Goal: Task Accomplishment & Management: Manage account settings

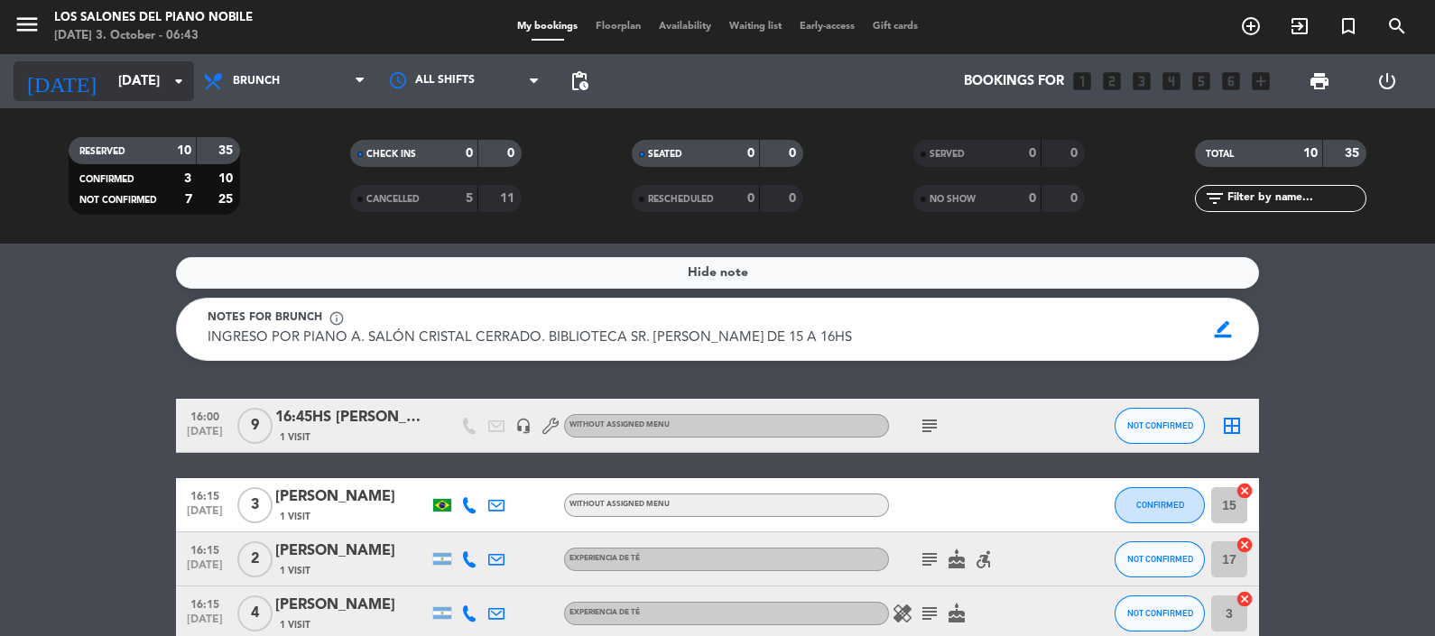
click at [149, 79] on input "[DATE]" at bounding box center [195, 81] width 173 height 33
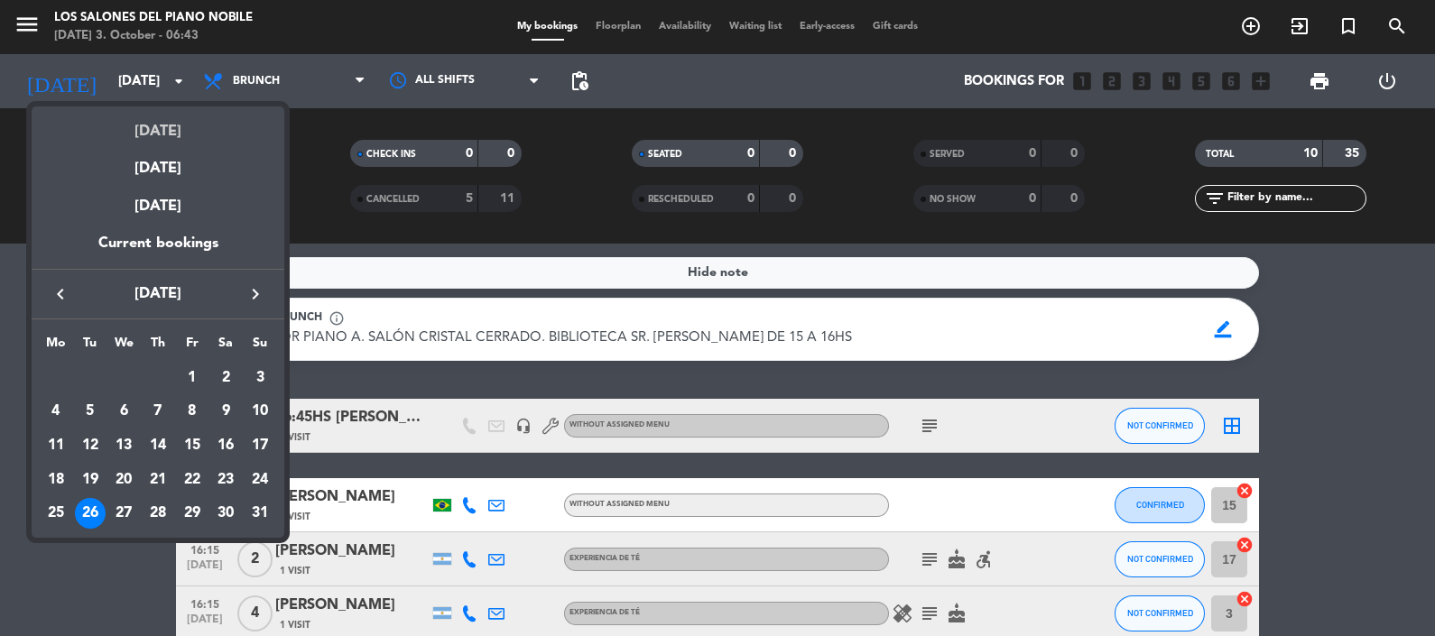
click at [156, 130] on div "[DATE]" at bounding box center [158, 125] width 253 height 37
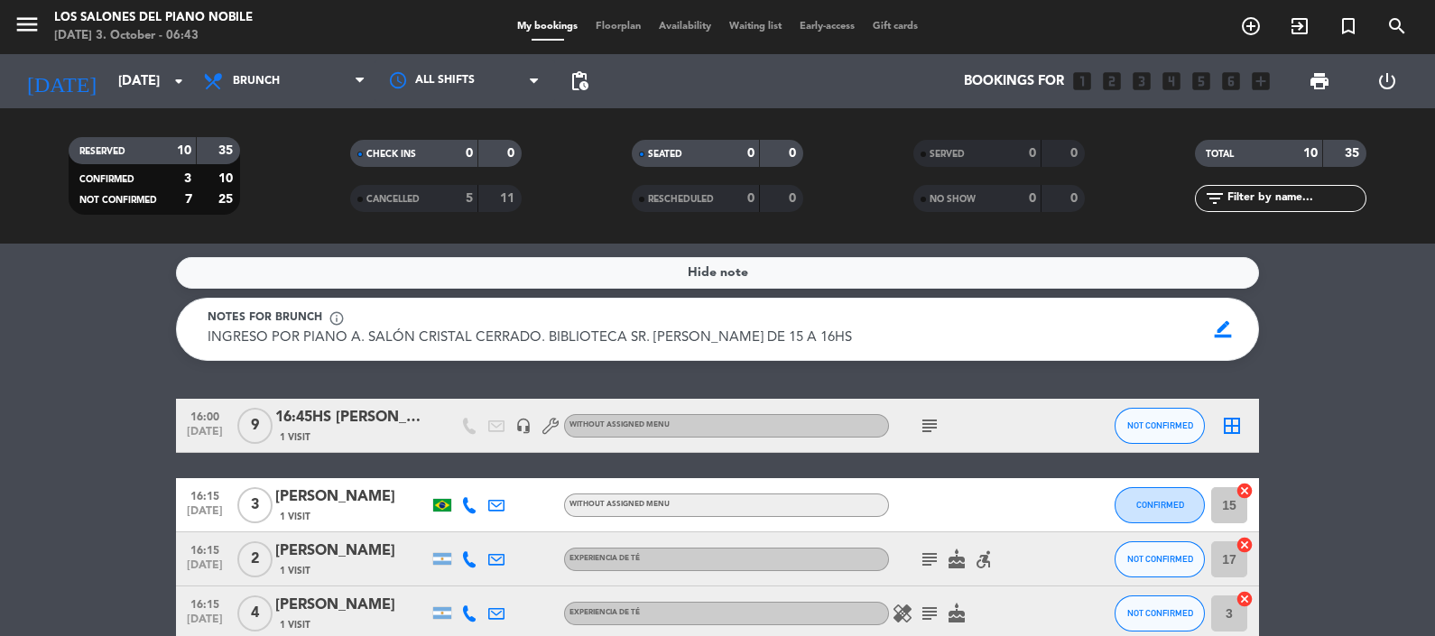
type input "[DATE]"
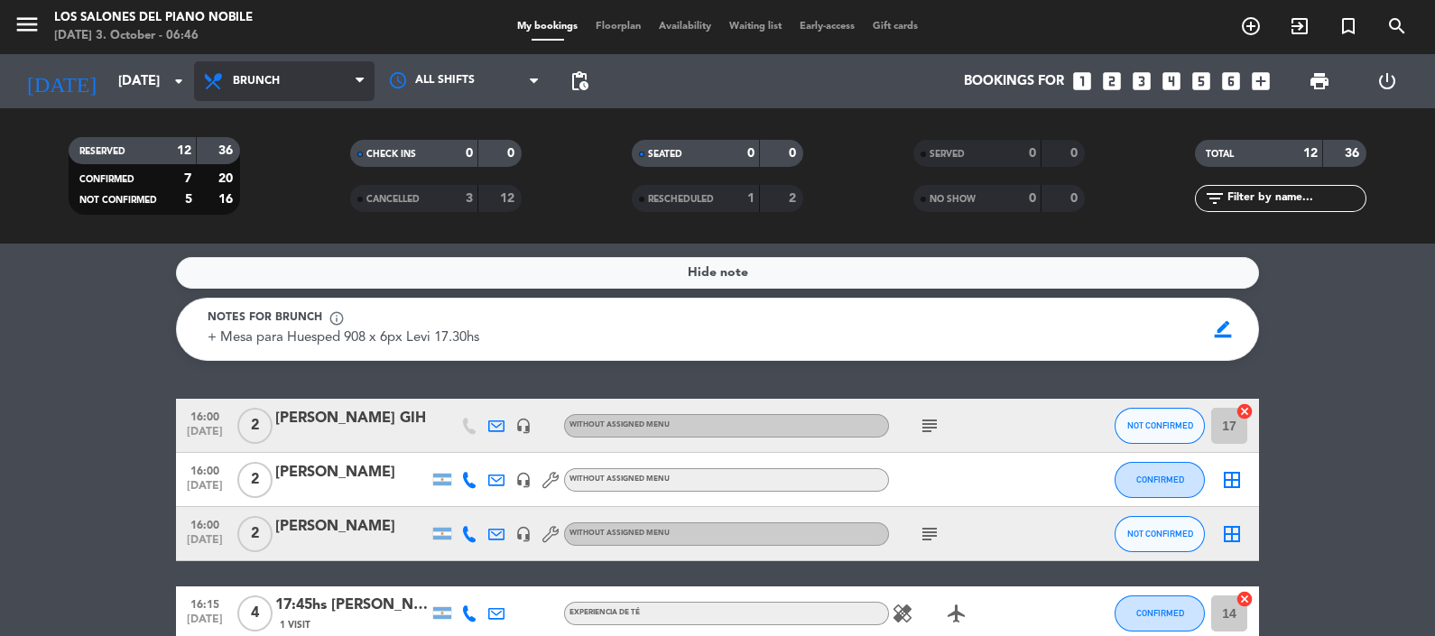
click at [284, 79] on span "Brunch" at bounding box center [284, 81] width 181 height 40
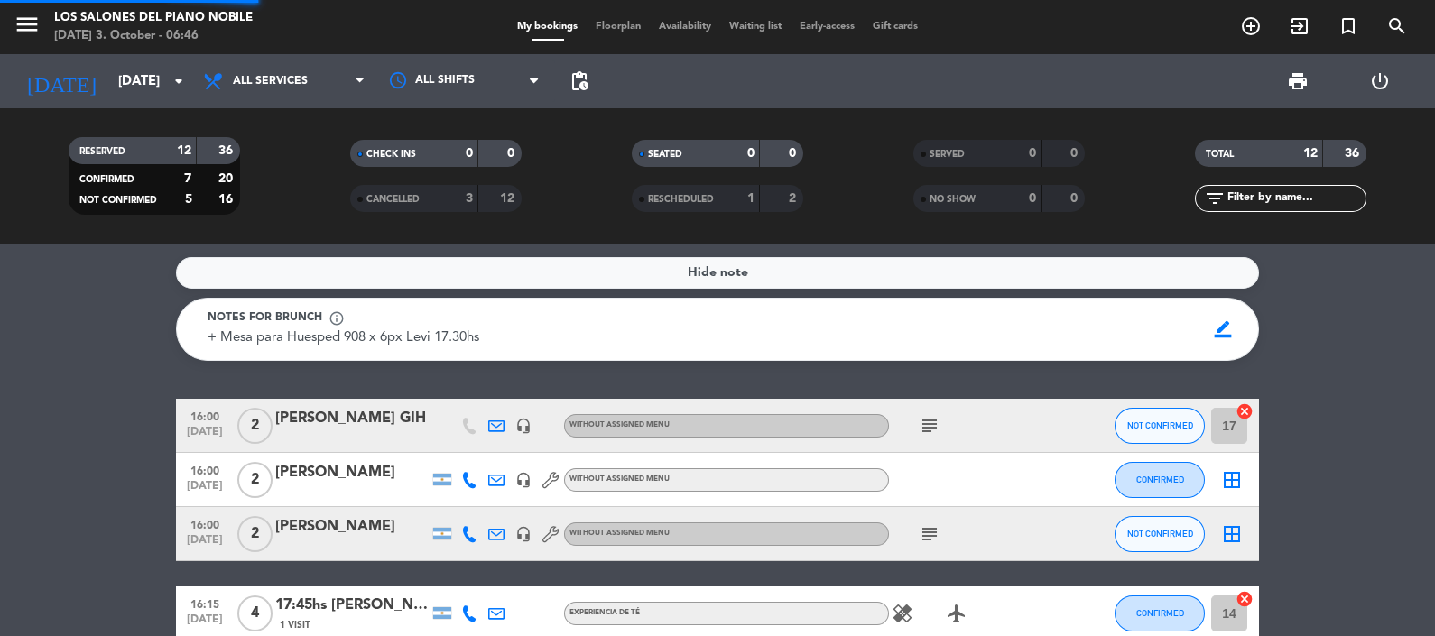
click at [282, 121] on div "menu Los Salones del Piano [PERSON_NAME] [DATE] 3. October - 06:46 My bookings …" at bounding box center [717, 122] width 1435 height 244
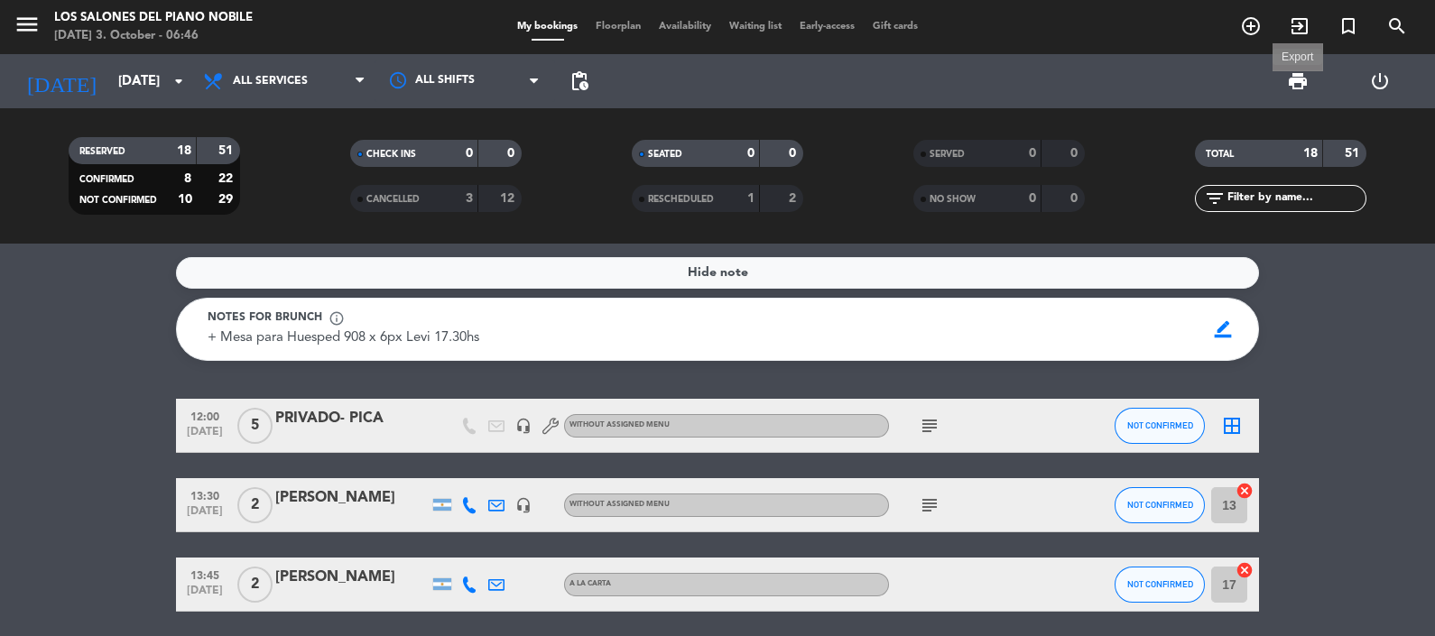
click at [1296, 79] on span "print" at bounding box center [1298, 81] width 22 height 22
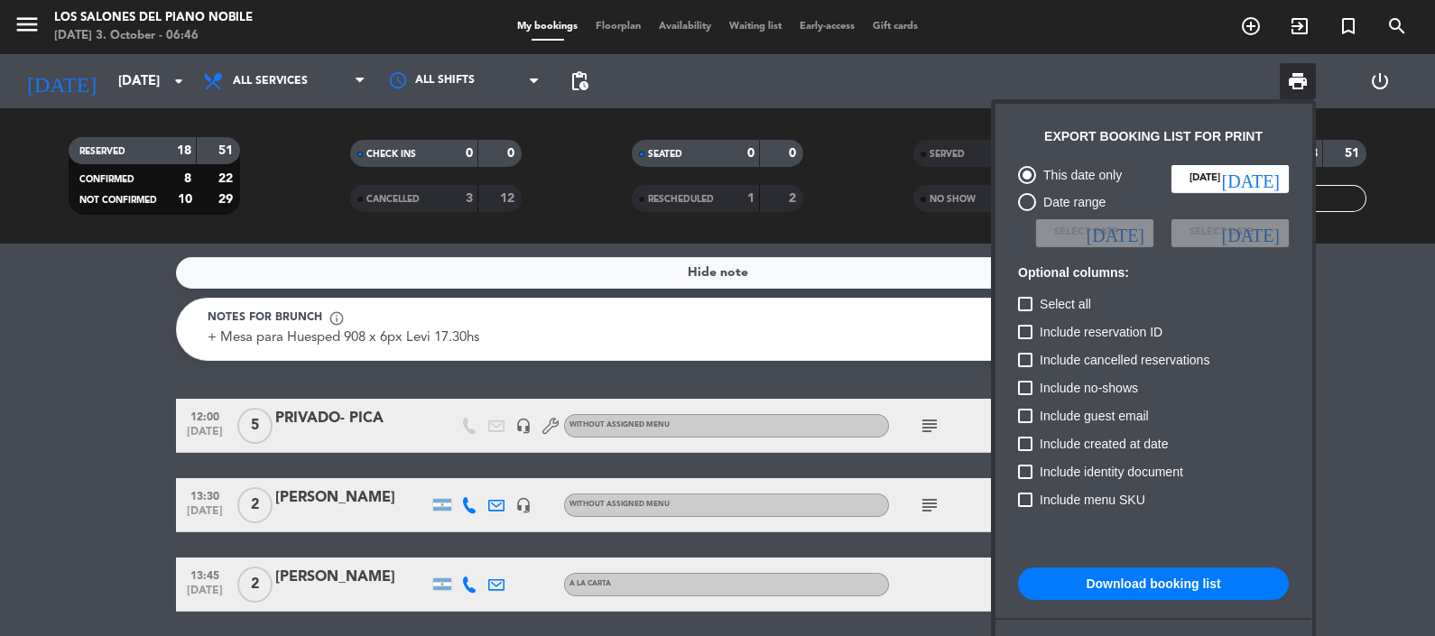
click at [1119, 589] on button "Download booking list" at bounding box center [1153, 584] width 271 height 32
click at [25, 23] on div at bounding box center [717, 318] width 1435 height 636
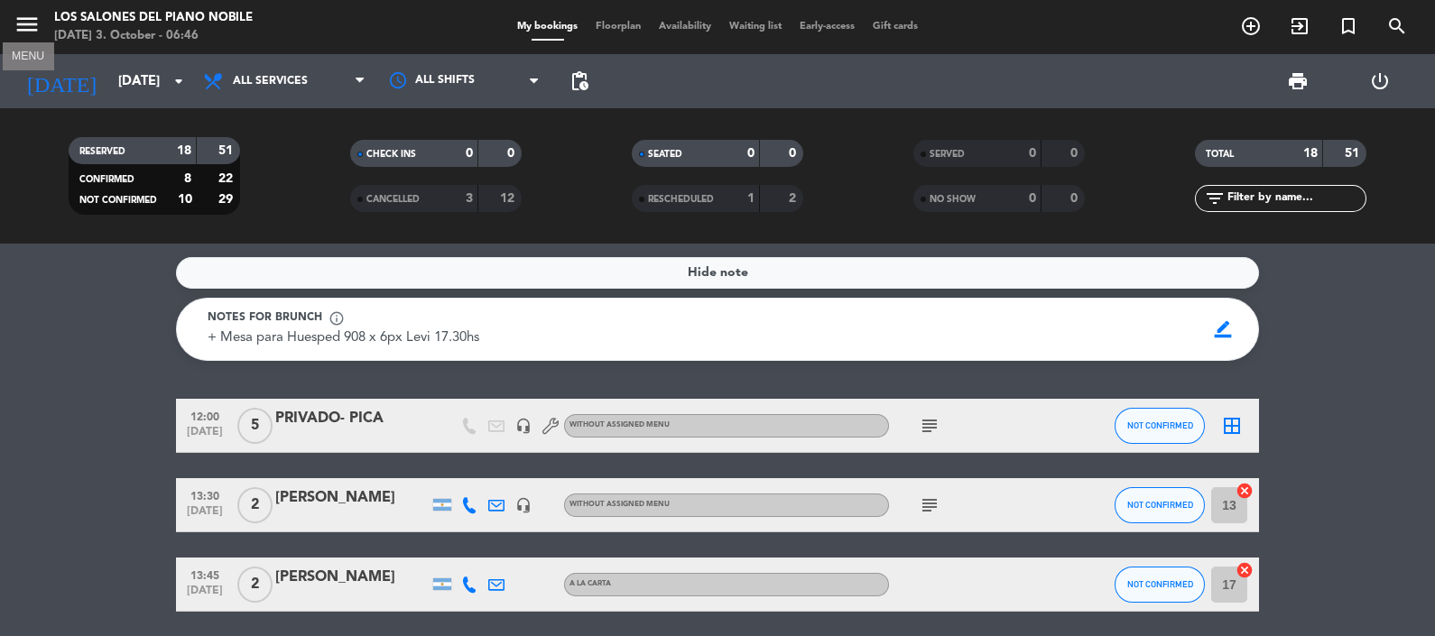
click at [25, 23] on icon "menu" at bounding box center [27, 24] width 27 height 27
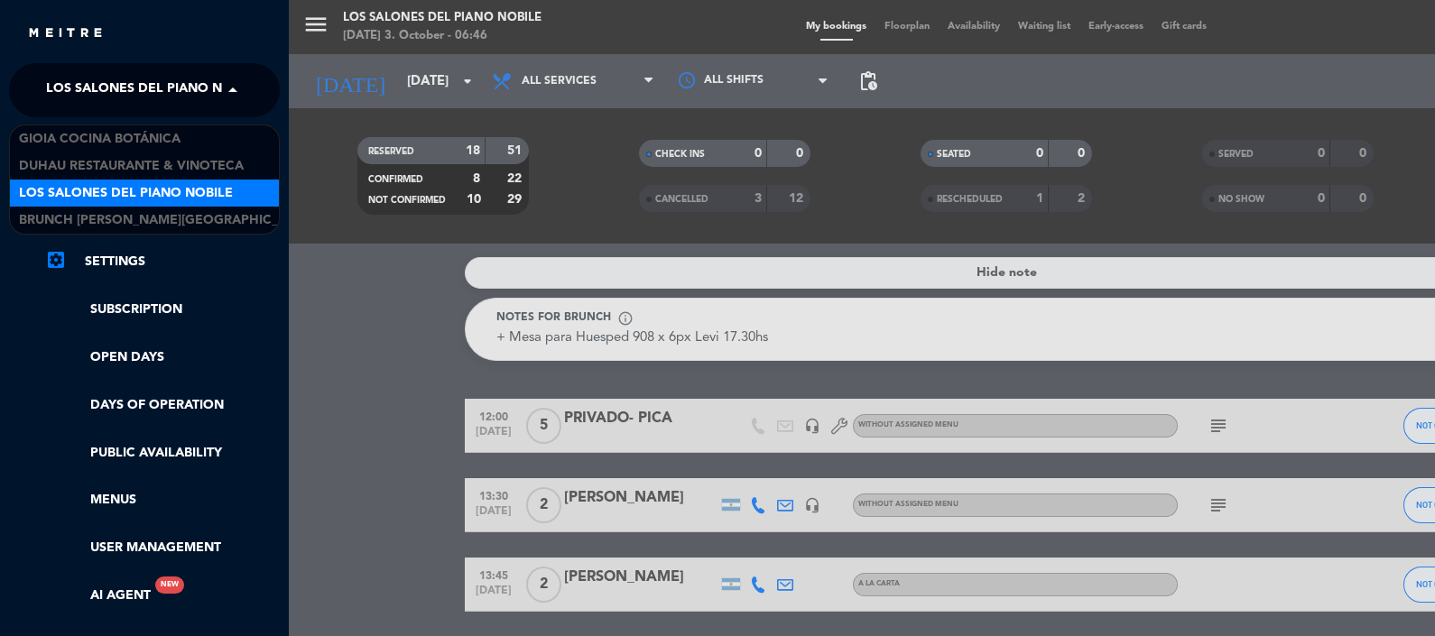
click at [230, 89] on span at bounding box center [237, 90] width 31 height 38
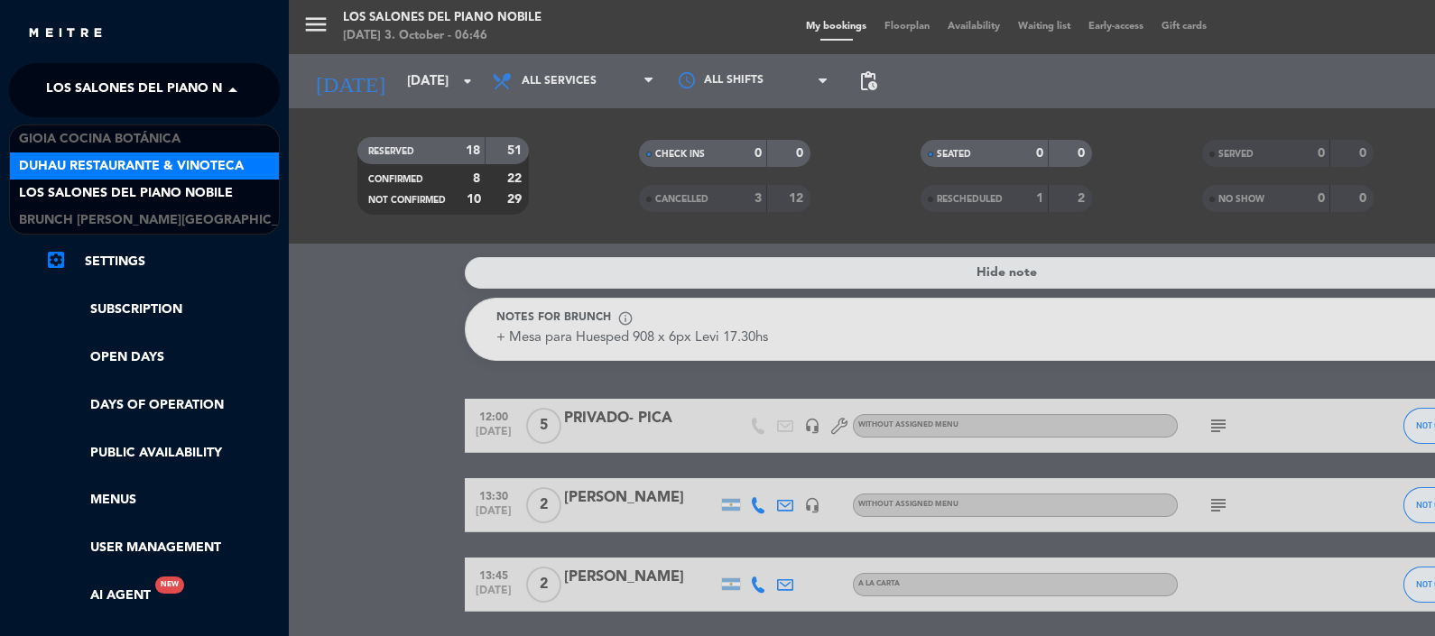
click at [212, 156] on span "Duhau Restaurante & Vinoteca" at bounding box center [131, 166] width 225 height 21
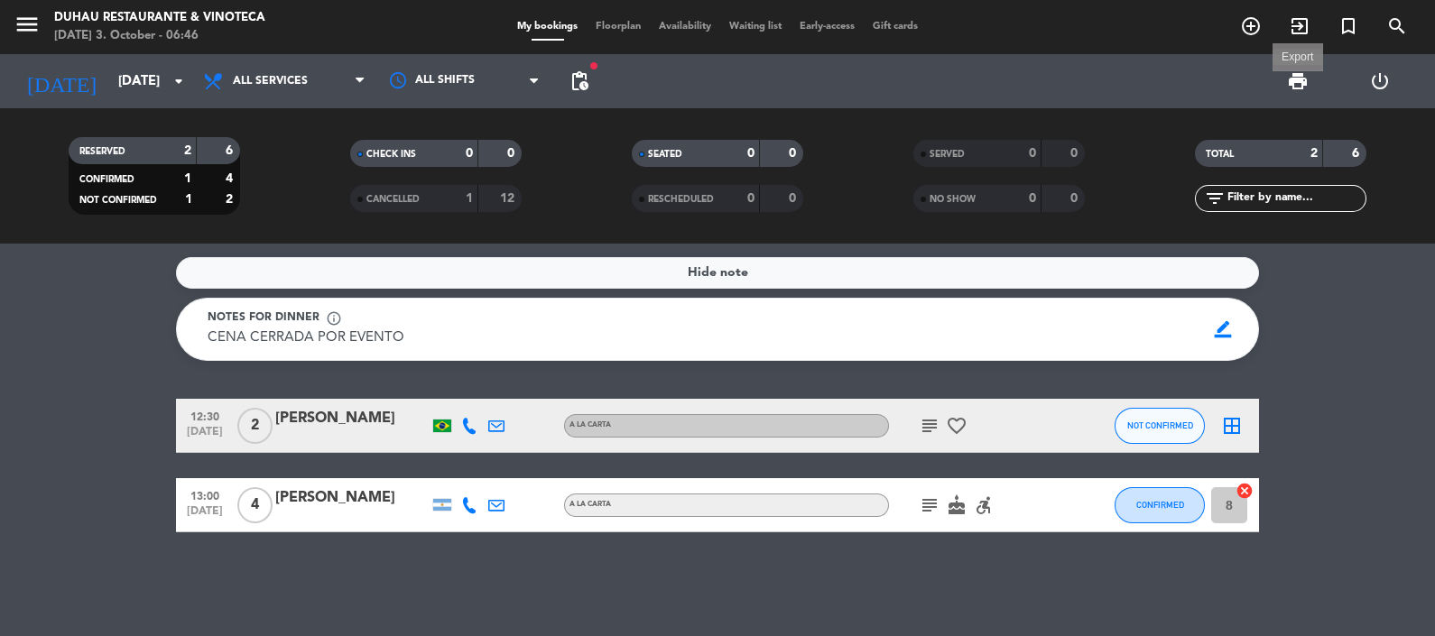
click at [1295, 75] on span "print" at bounding box center [1298, 81] width 22 height 22
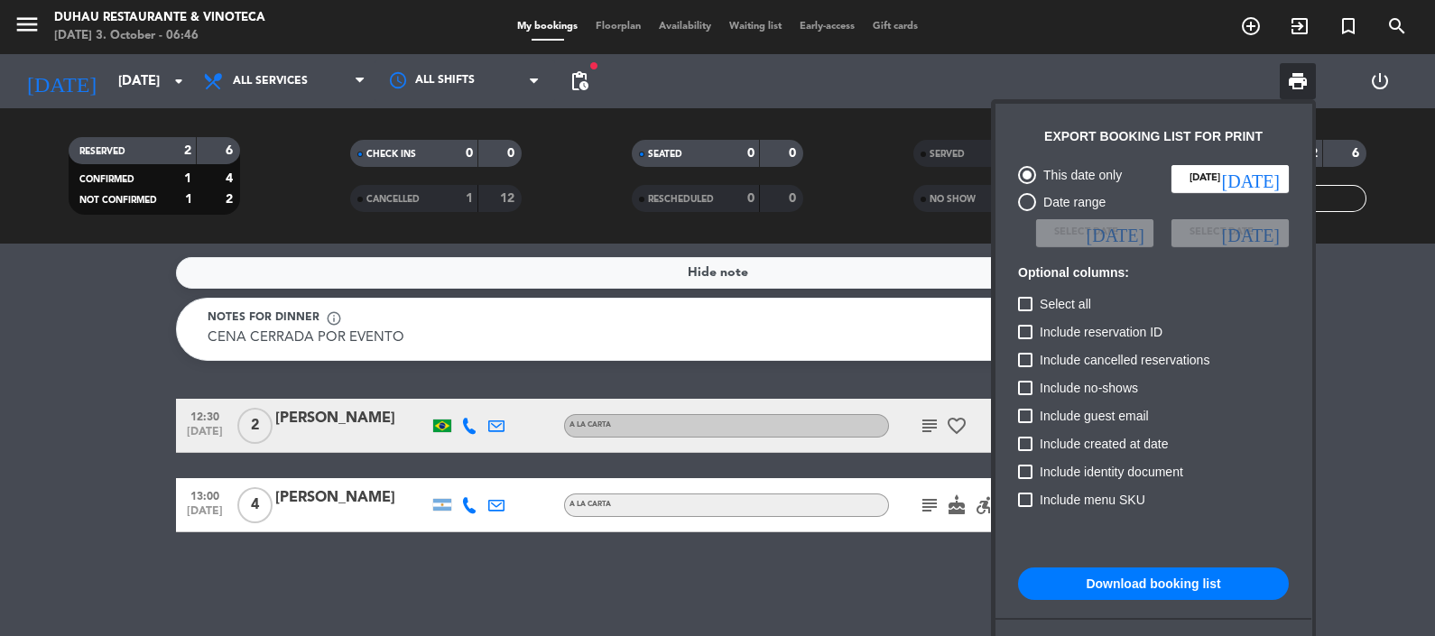
click at [1124, 579] on button "Download booking list" at bounding box center [1153, 584] width 271 height 32
click at [42, 28] on div at bounding box center [717, 318] width 1435 height 636
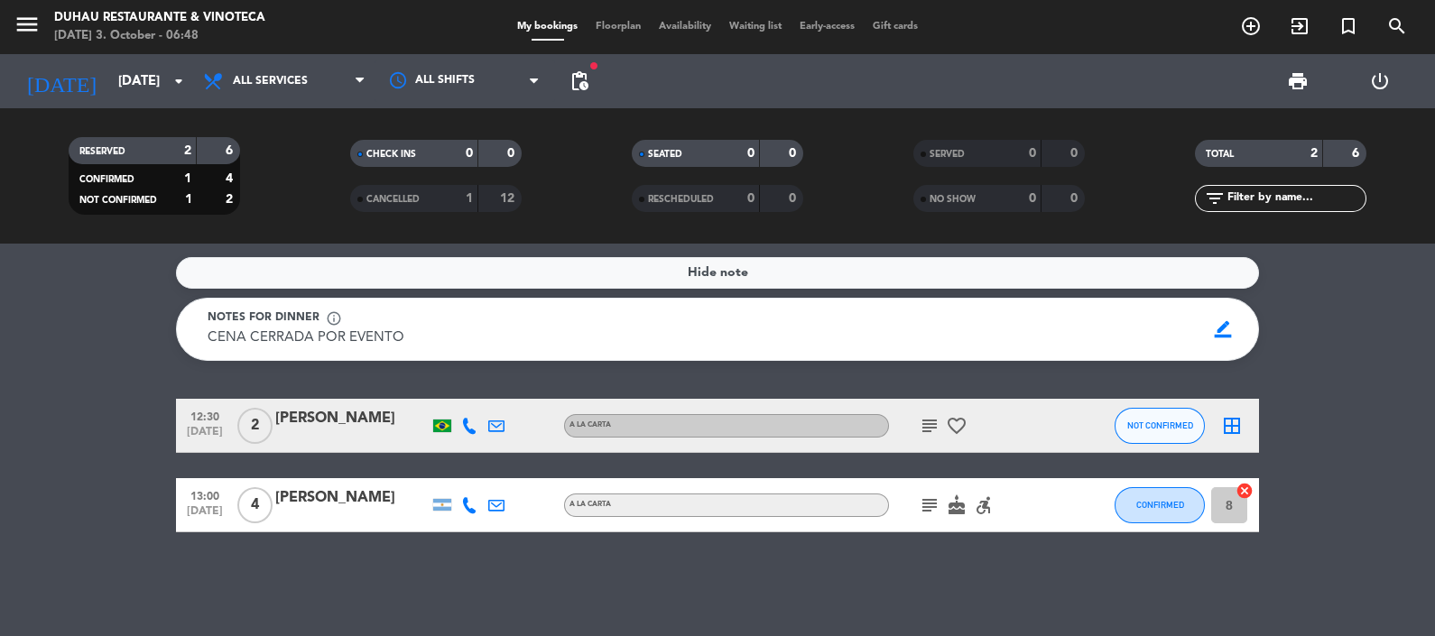
click at [42, 28] on span "menu" at bounding box center [34, 27] width 41 height 42
click at [20, 25] on icon "menu" at bounding box center [27, 24] width 27 height 27
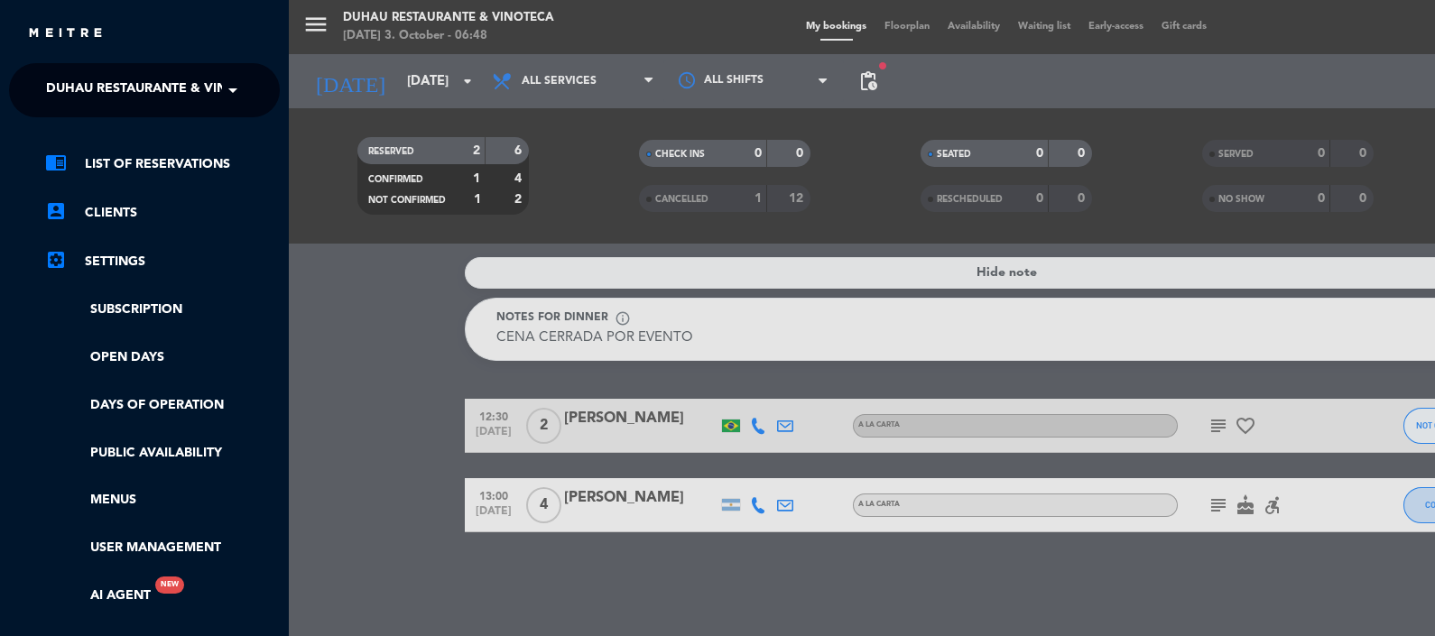
click at [222, 86] on span at bounding box center [237, 90] width 31 height 38
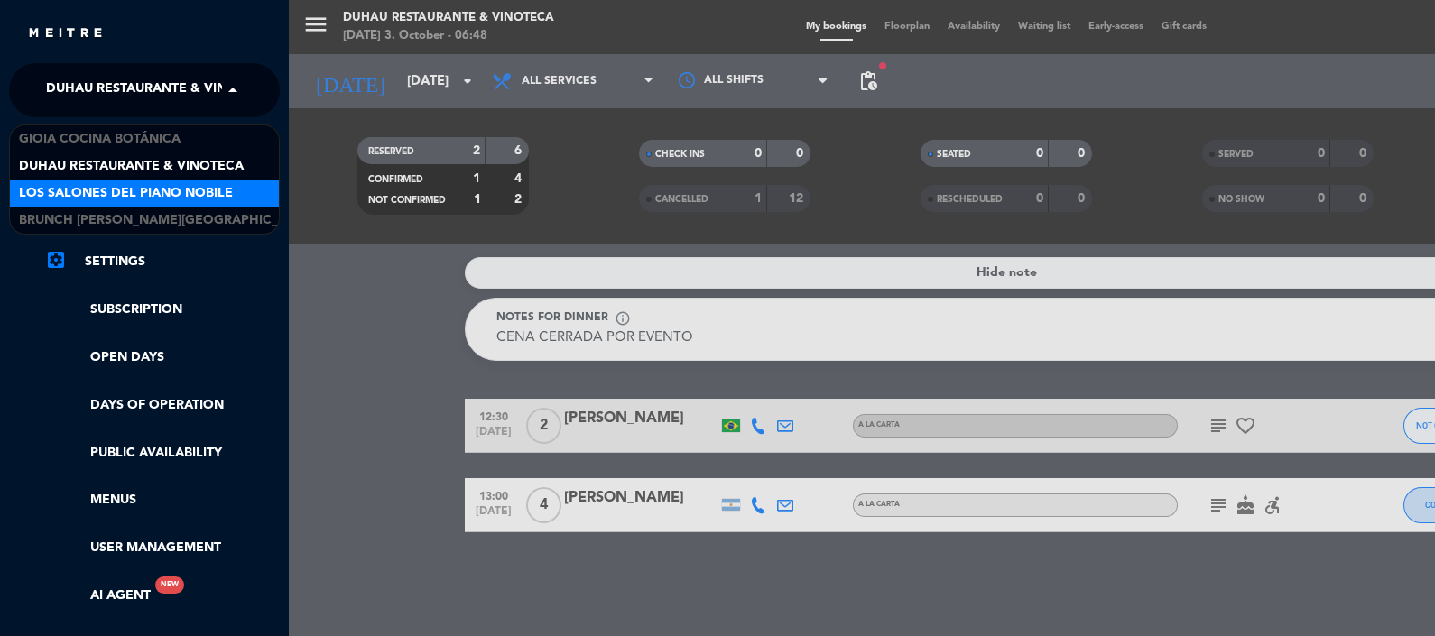
click at [181, 196] on span "Los Salones del Piano Nobile" at bounding box center [126, 193] width 214 height 21
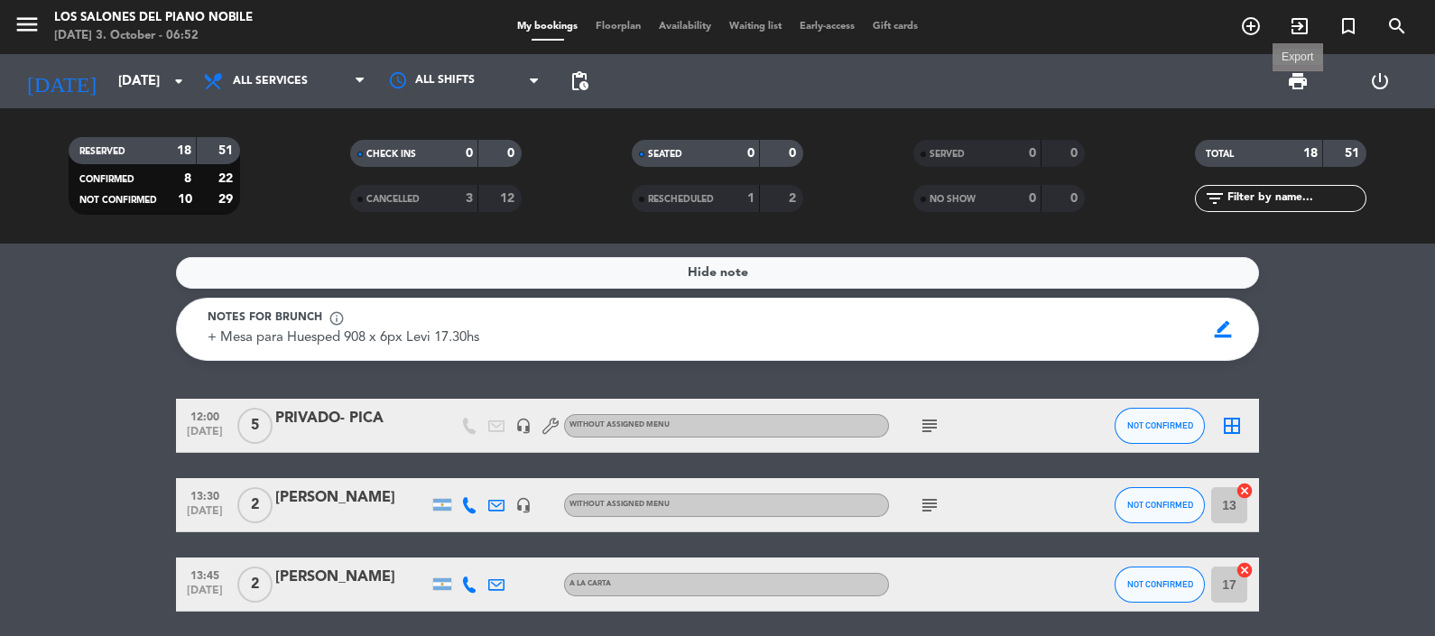
click at [1297, 82] on span "print" at bounding box center [1298, 81] width 22 height 22
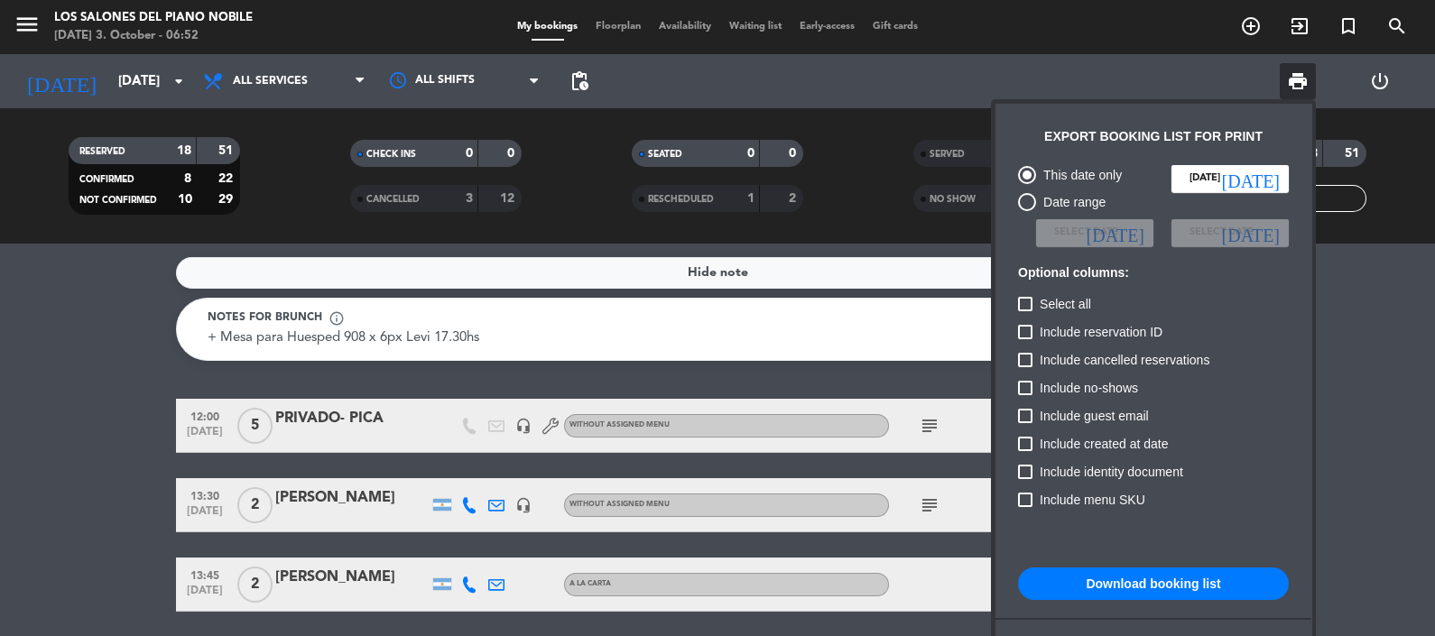
click at [1119, 587] on button "Download booking list" at bounding box center [1153, 584] width 271 height 32
click at [116, 396] on div at bounding box center [717, 318] width 1435 height 636
